Goal: Information Seeking & Learning: Learn about a topic

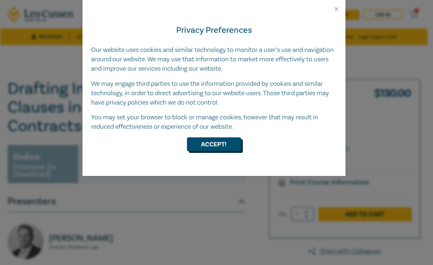
click at [219, 142] on button "Accept!" at bounding box center [214, 144] width 54 height 14
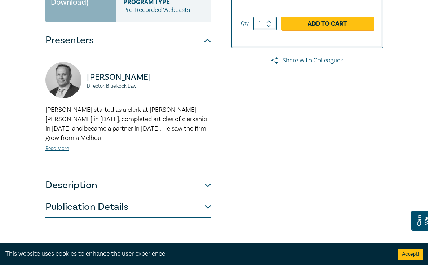
scroll to position [252, 0]
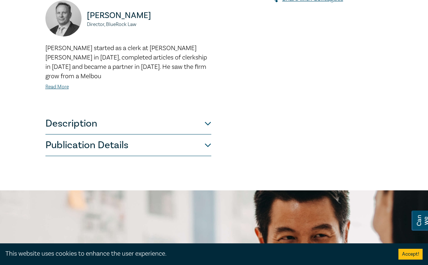
click at [104, 113] on button "Description" at bounding box center [128, 124] width 166 height 22
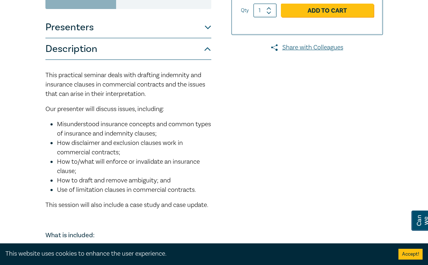
scroll to position [216, 0]
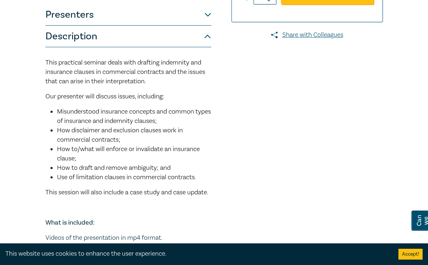
click at [125, 188] on span "This session will also include a case study and case update." at bounding box center [126, 192] width 163 height 8
drag, startPoint x: 125, startPoint y: 132, endPoint x: 167, endPoint y: 131, distance: 42.2
click at [167, 188] on span "This session will also include a case study and case update." at bounding box center [126, 192] width 163 height 8
click at [160, 188] on span "This session will also include a case study and case update." at bounding box center [126, 192] width 163 height 8
drag, startPoint x: 160, startPoint y: 133, endPoint x: 88, endPoint y: 133, distance: 71.8
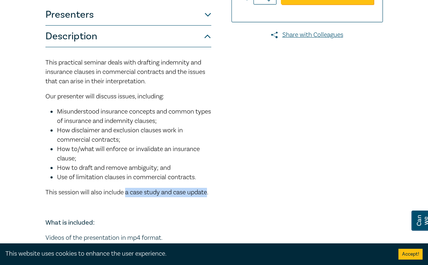
click at [88, 188] on span "This session will also include a case study and case update." at bounding box center [126, 192] width 163 height 8
click at [89, 203] on p at bounding box center [128, 207] width 166 height 9
click at [88, 130] on div "This practical seminar deals with drafting indemnity and insurance clauses in c…" at bounding box center [128, 163] width 166 height 210
drag, startPoint x: 88, startPoint y: 130, endPoint x: 169, endPoint y: 133, distance: 81.6
click at [169, 133] on div "This practical seminar deals with drafting indemnity and insurance clauses in c…" at bounding box center [128, 163] width 166 height 210
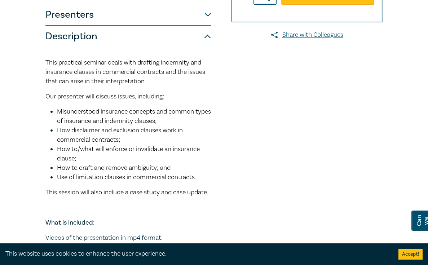
click at [166, 203] on p at bounding box center [128, 207] width 166 height 9
